Goal: Task Accomplishment & Management: Use online tool/utility

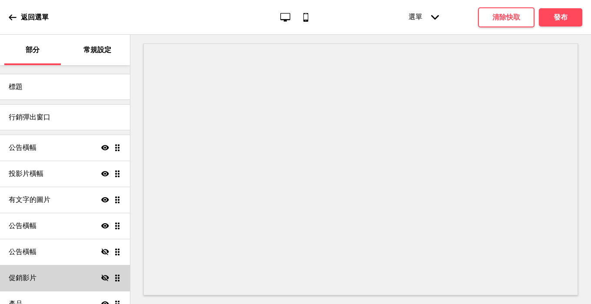
scroll to position [70, 0]
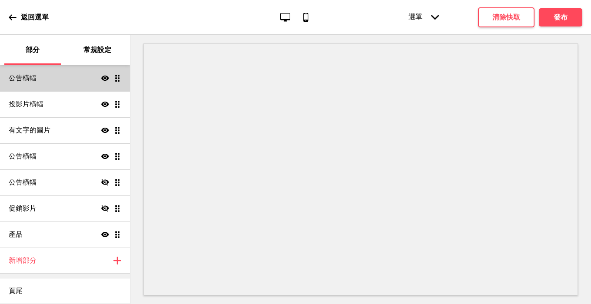
click at [58, 80] on div "公告橫幅 Show Drag" at bounding box center [65, 78] width 130 height 26
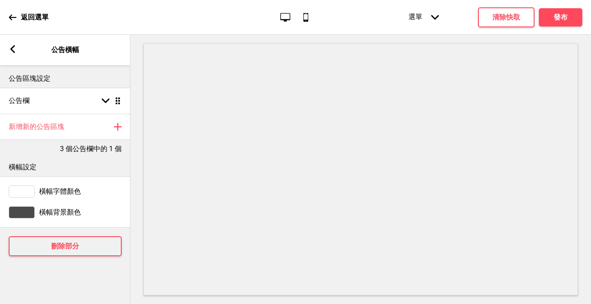
click at [12, 49] on icon at bounding box center [12, 49] width 5 height 8
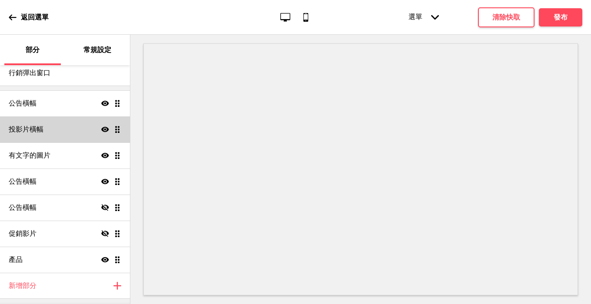
scroll to position [33, 0]
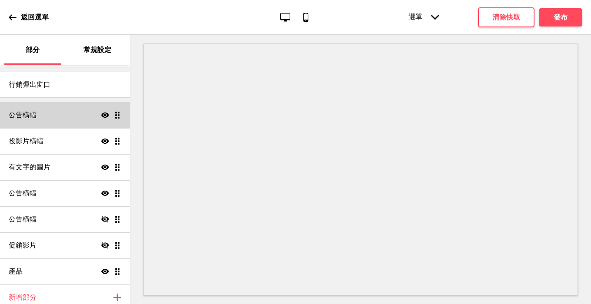
click at [47, 115] on div "公告橫幅 Show Drag" at bounding box center [65, 115] width 130 height 26
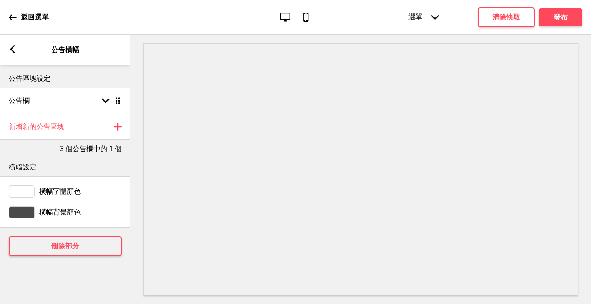
click at [10, 50] on rect at bounding box center [13, 49] width 8 height 8
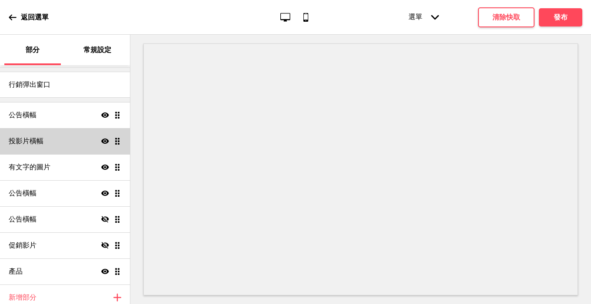
click at [36, 144] on font "投影片橫幅" at bounding box center [26, 141] width 35 height 8
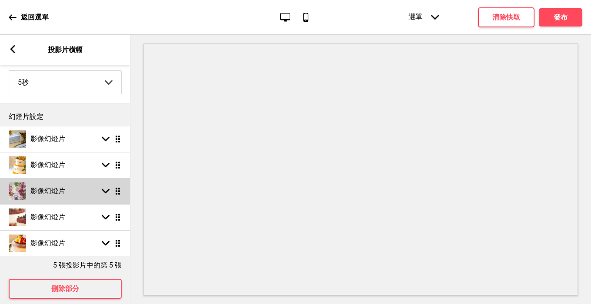
scroll to position [75, 0]
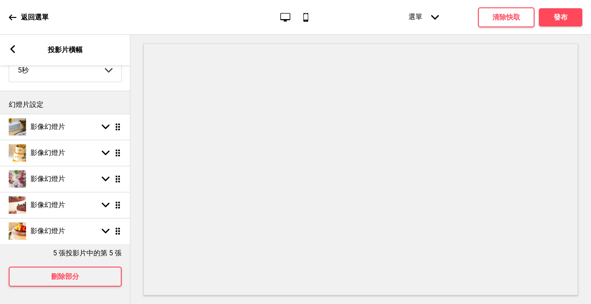
click at [10, 50] on rect at bounding box center [13, 49] width 8 height 8
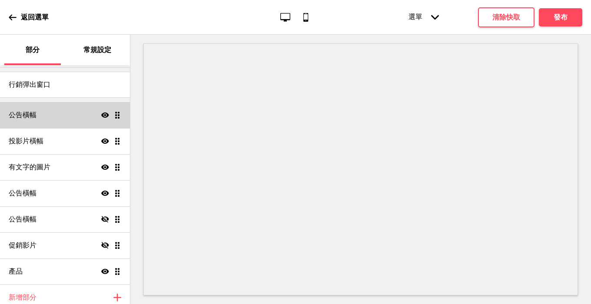
click at [47, 117] on div "公告橫幅 Show Drag" at bounding box center [65, 115] width 130 height 26
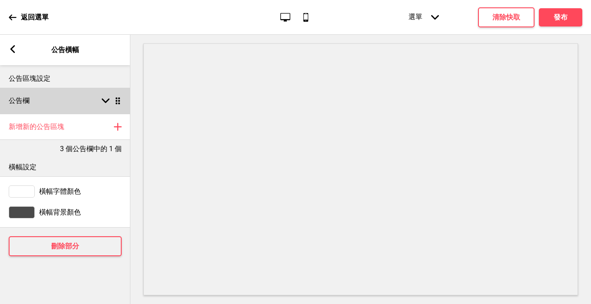
click at [104, 99] on rect at bounding box center [106, 101] width 8 height 8
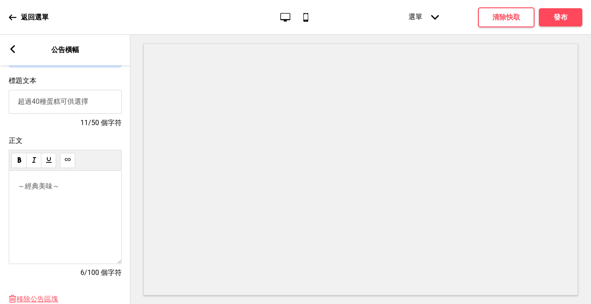
scroll to position [99, 0]
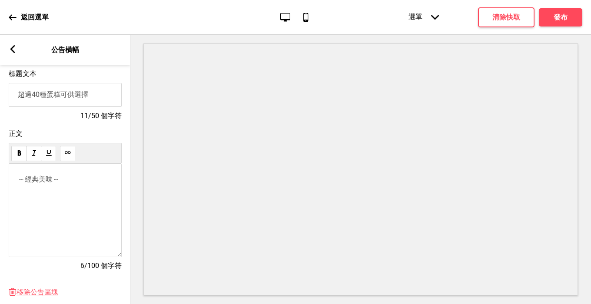
click at [81, 211] on div "～經典美味～" at bounding box center [65, 211] width 113 height 94
click at [46, 184] on font "～經典美味～" at bounding box center [39, 179] width 42 height 8
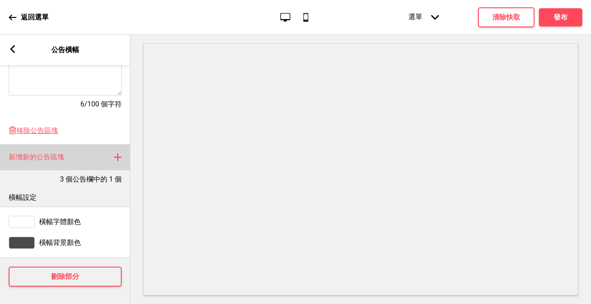
scroll to position [266, 0]
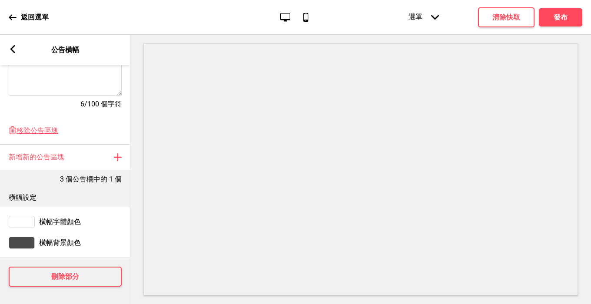
click at [7, 48] on div "Arrow left 公告橫幅" at bounding box center [65, 50] width 130 height 30
click at [11, 50] on icon at bounding box center [12, 49] width 5 height 8
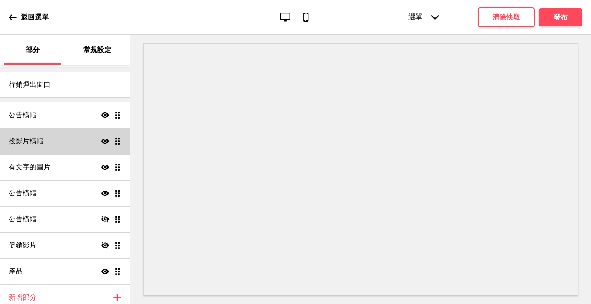
click at [35, 140] on font "投影片橫幅" at bounding box center [26, 141] width 35 height 8
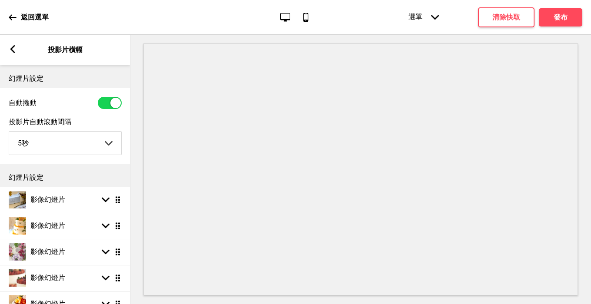
click at [13, 50] on icon at bounding box center [12, 49] width 5 height 8
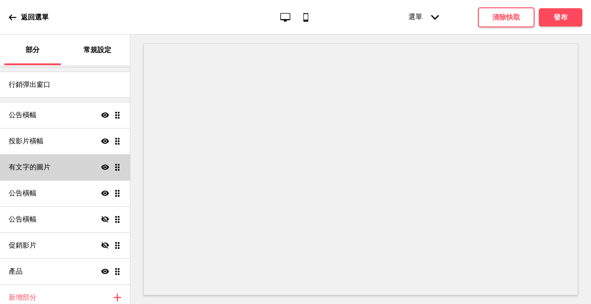
click at [26, 172] on h4 "有文字的圖片" at bounding box center [30, 168] width 42 height 10
select select "center"
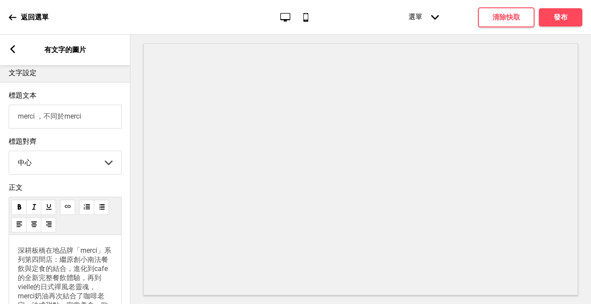
scroll to position [297, 0]
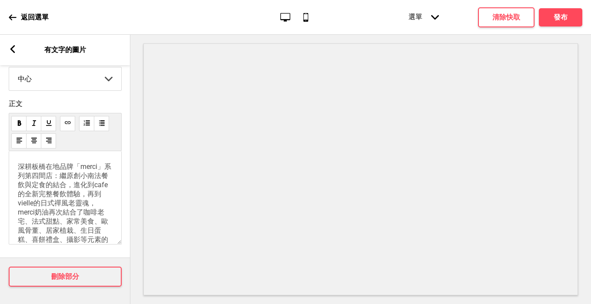
click at [94, 204] on font "深耕板橋在地品牌「merci」系列第四間店：繼原創小南法餐飲與定食的結合，進化到cafe的全新完整餐飲體驗，再到vielle的日式禪風老靈魂，merci奶油再…" at bounding box center [65, 222] width 94 height 118
click at [14, 53] on icon at bounding box center [12, 49] width 5 height 8
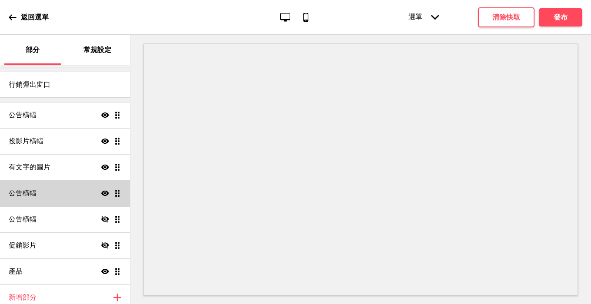
click at [31, 189] on font "公告橫幅" at bounding box center [23, 193] width 28 height 8
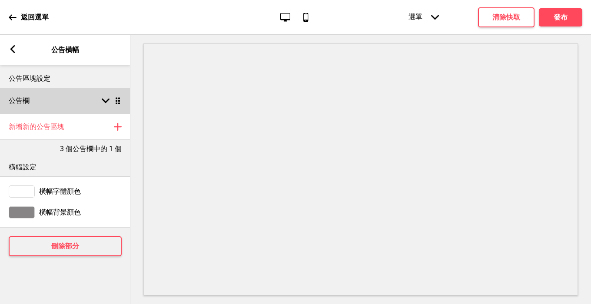
click at [103, 105] on rect at bounding box center [106, 101] width 8 height 8
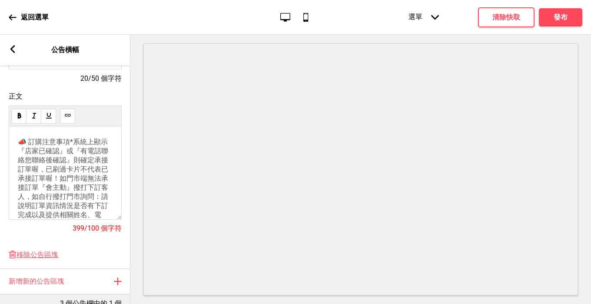
scroll to position [32, 0]
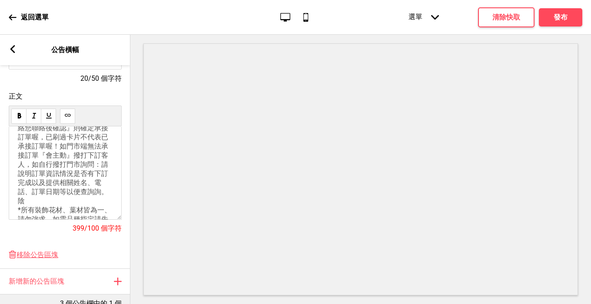
click at [87, 165] on font "*系統上顯示『店家已確認』或『有電話聯絡您聯絡後確認』則確定承接訂單喔，已刷過卡片不代表已承接訂單喔！如門市端無法承接訂單『會主動』撥打下訂客人，如自行撥打門…" at bounding box center [63, 151] width 90 height 90
click at [51, 205] on p "📣 訂購注意事項 *系統上顯示『店家已確認』或『有電話聯絡您聯絡後確認』則確定承接訂單喔，已刷過卡片不代表已承接訂單喔！如門市端無法承接訂單『會主動』撥打下訂…" at bounding box center [65, 238] width 95 height 265
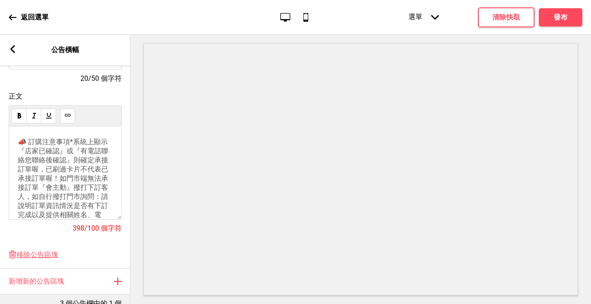
scroll to position [37, 0]
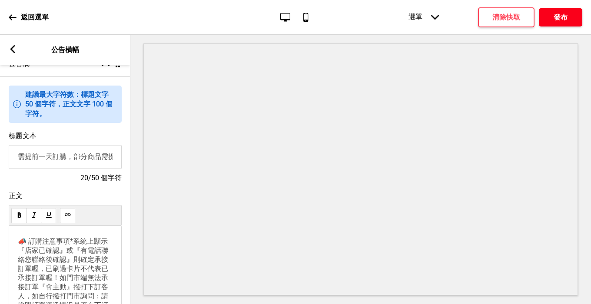
click at [564, 14] on font "發布" at bounding box center [561, 17] width 14 height 8
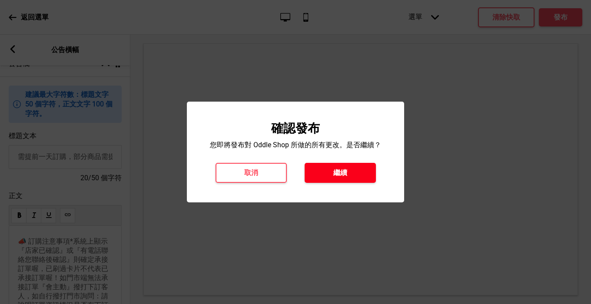
click at [349, 169] on button "繼續" at bounding box center [340, 173] width 71 height 20
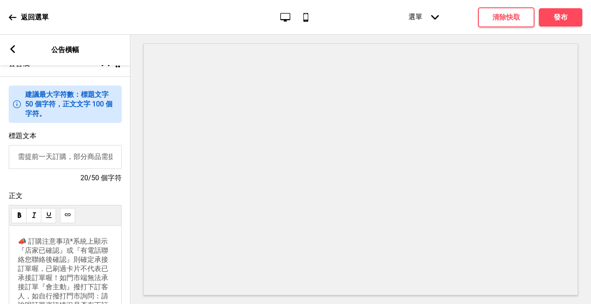
click at [11, 47] on rect at bounding box center [13, 49] width 8 height 8
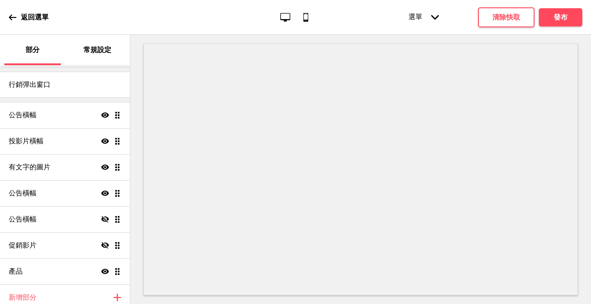
click at [11, 47] on div "部分" at bounding box center [32, 50] width 57 height 30
click at [33, 9] on div "返回選單" at bounding box center [29, 17] width 40 height 23
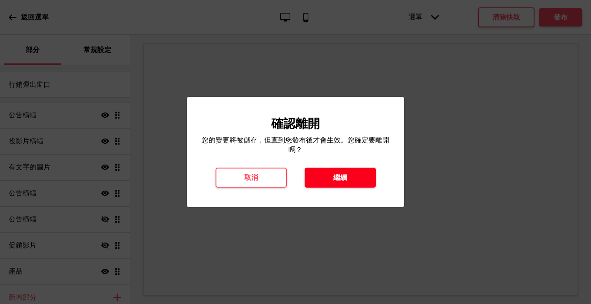
click at [354, 174] on button "繼續" at bounding box center [340, 178] width 71 height 20
